Goal: Information Seeking & Learning: Learn about a topic

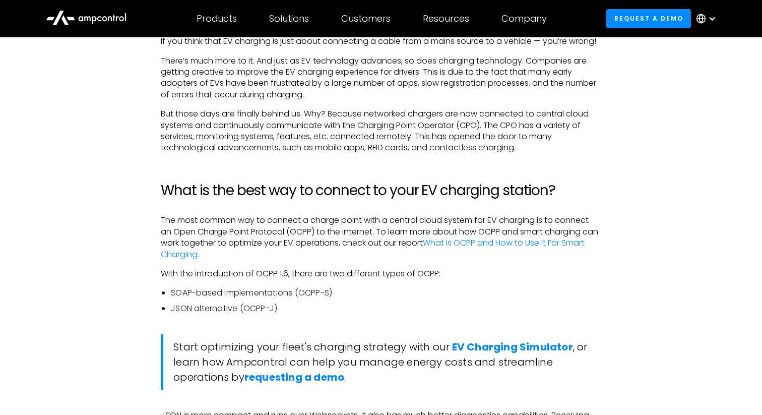
scroll to position [635, 0]
click at [108, 22] on icon at bounding box center [86, 17] width 81 height 24
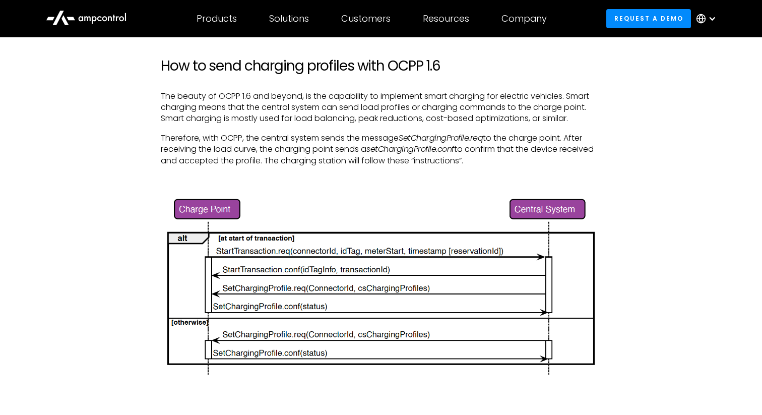
scroll to position [2021, 0]
